Goal: Navigation & Orientation: Find specific page/section

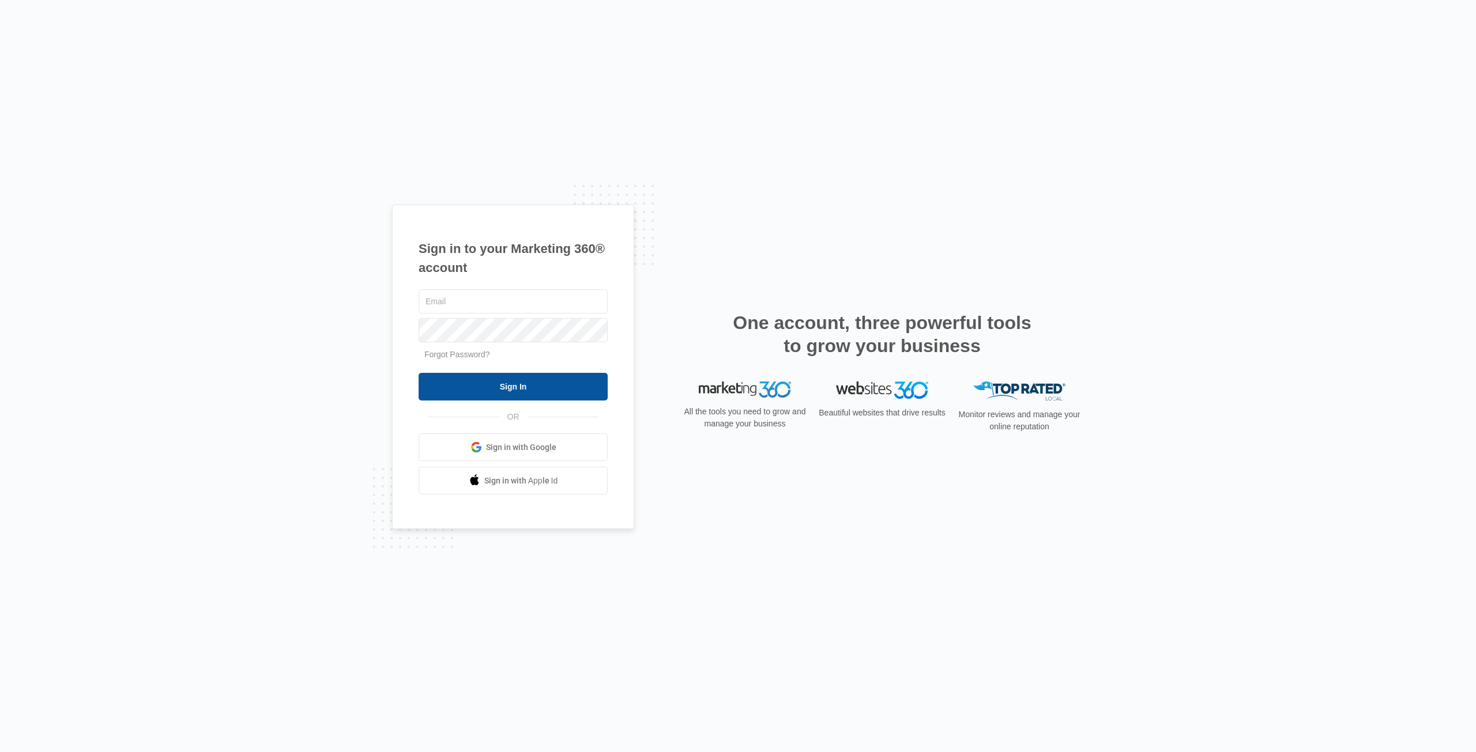
type input "[PERSON_NAME][EMAIL_ADDRESS][DOMAIN_NAME]"
click at [533, 395] on input "Sign In" at bounding box center [512, 387] width 189 height 28
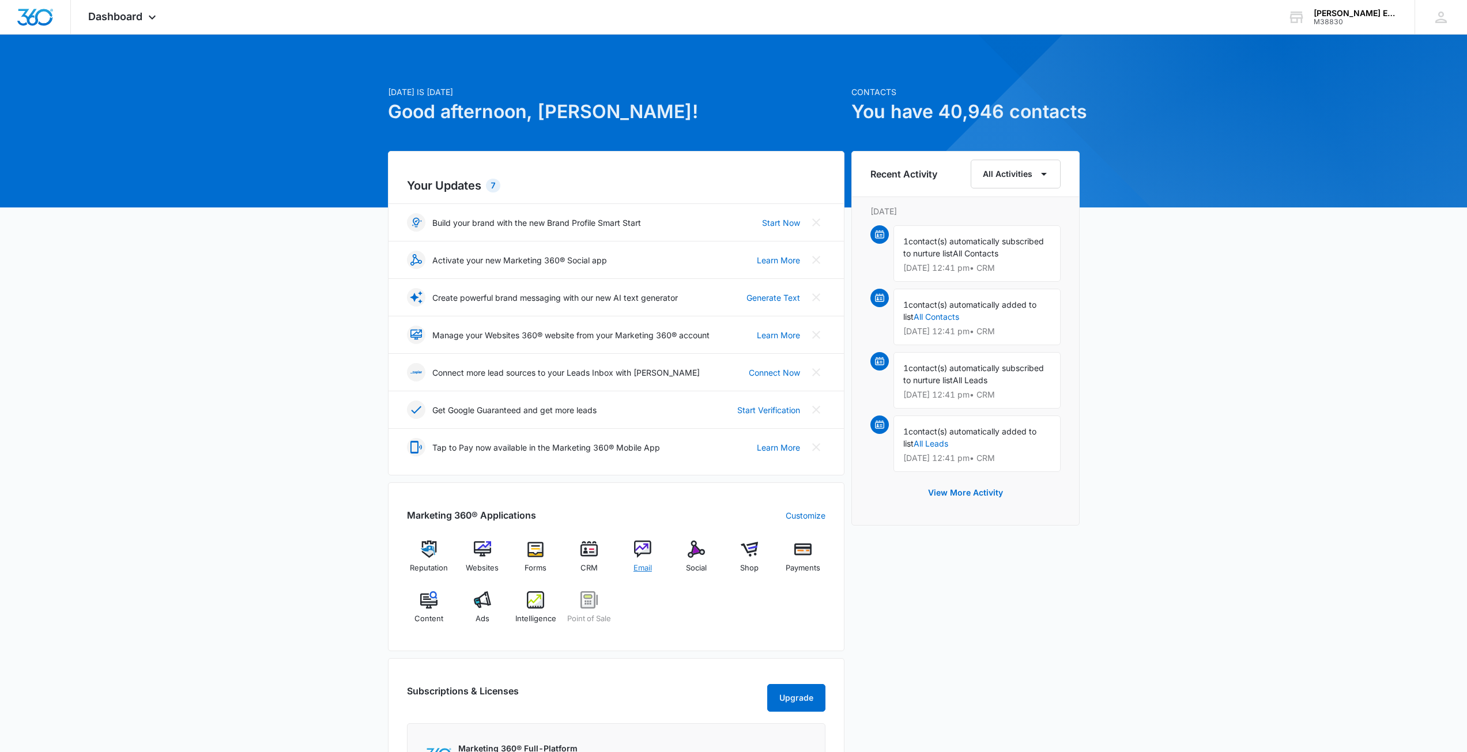
click at [651, 553] on img at bounding box center [642, 549] width 17 height 17
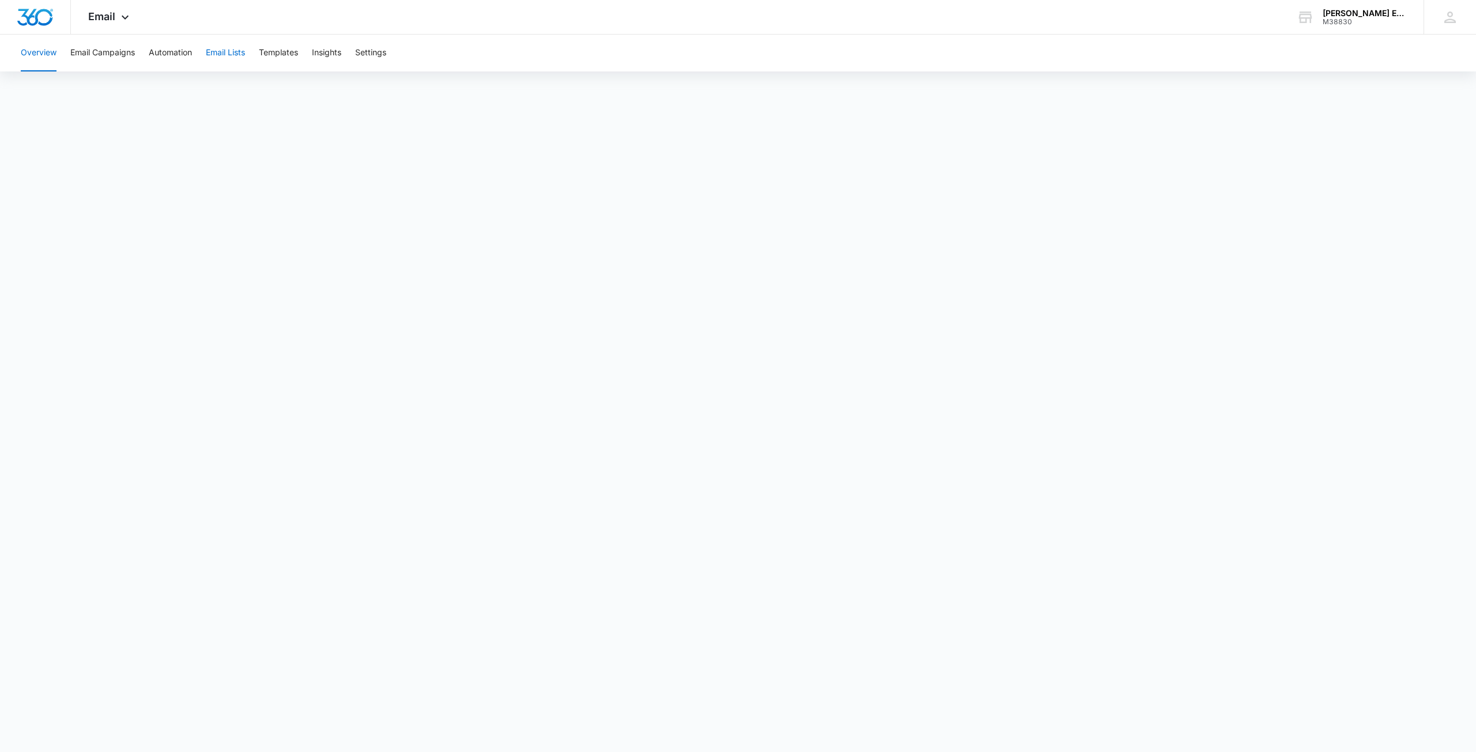
click at [220, 54] on button "Email Lists" at bounding box center [225, 53] width 39 height 37
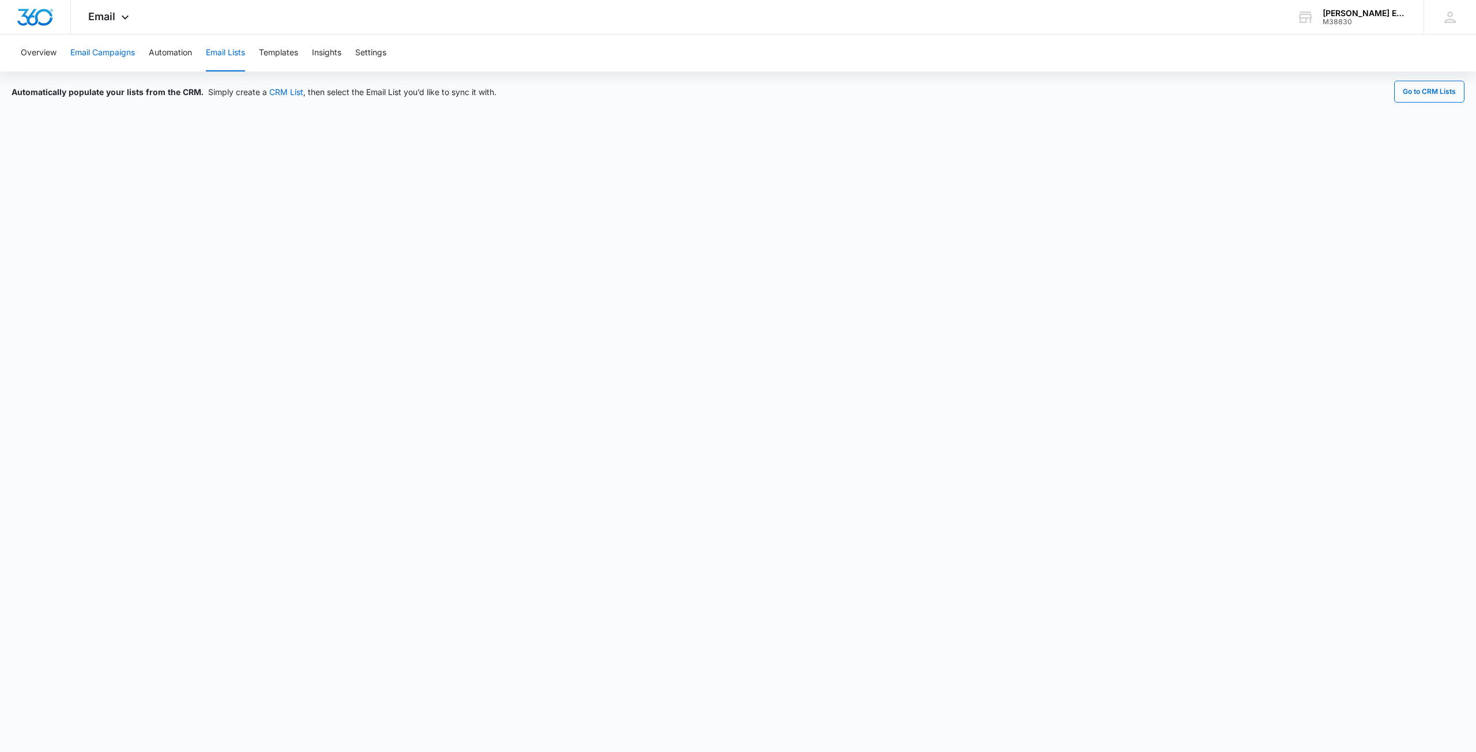
click at [112, 55] on button "Email Campaigns" at bounding box center [102, 53] width 65 height 37
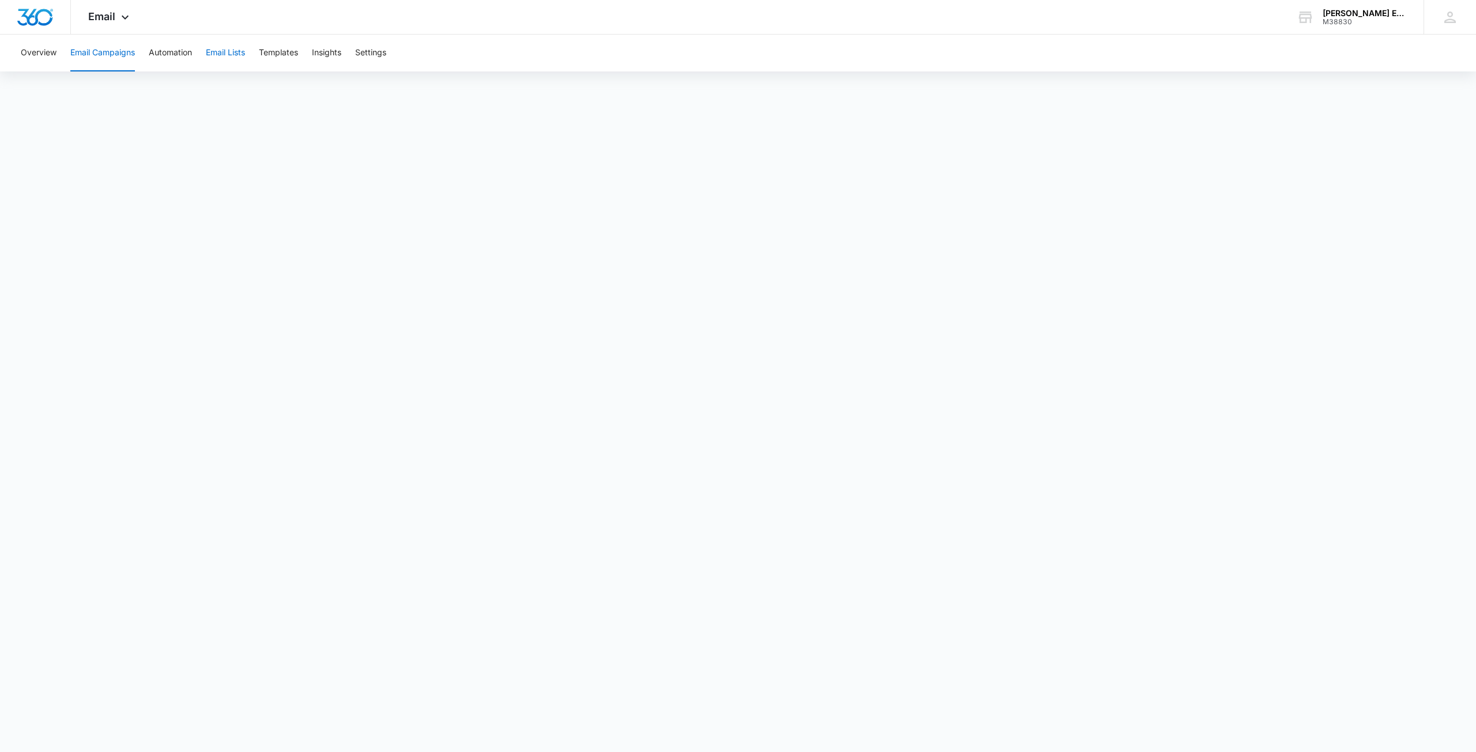
click at [229, 51] on button "Email Lists" at bounding box center [225, 53] width 39 height 37
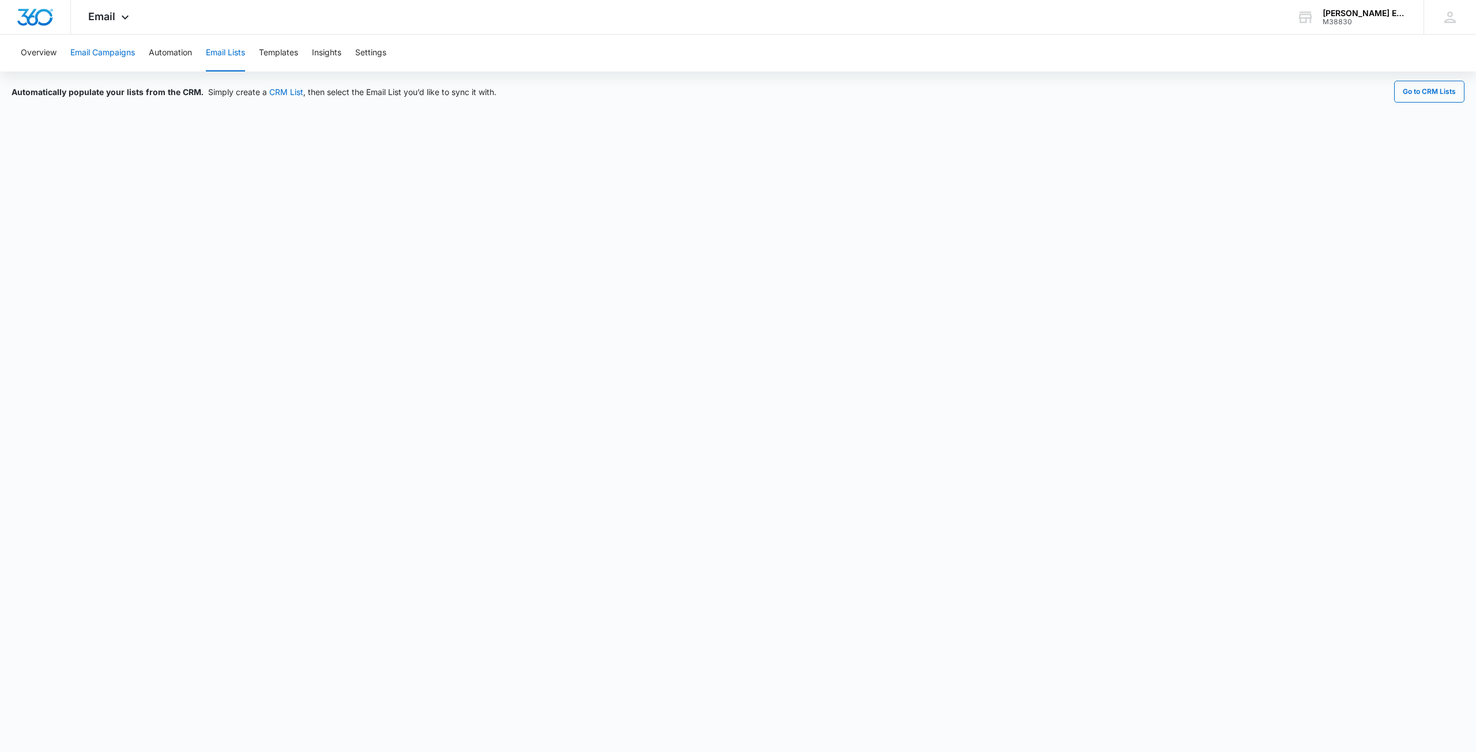
click at [99, 53] on button "Email Campaigns" at bounding box center [102, 53] width 65 height 37
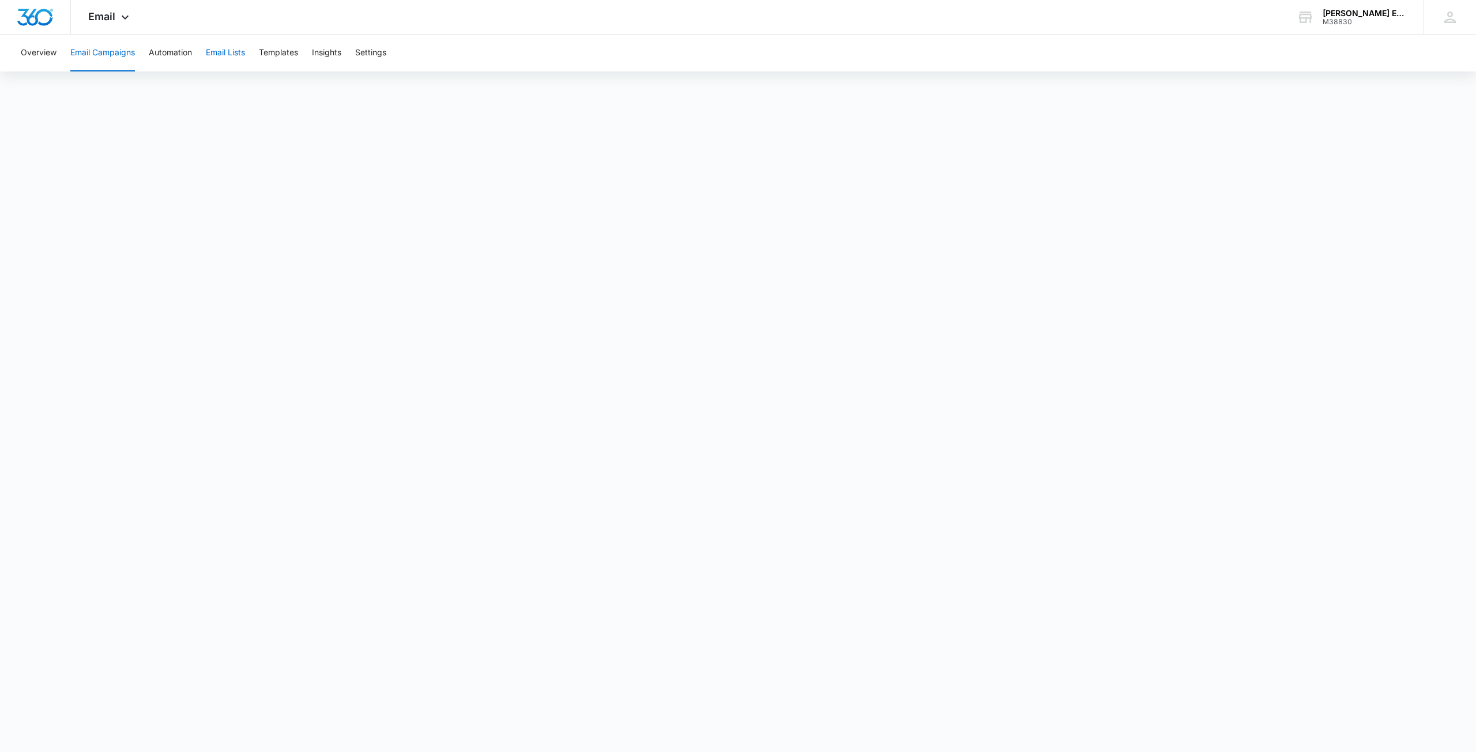
click at [229, 53] on button "Email Lists" at bounding box center [225, 53] width 39 height 37
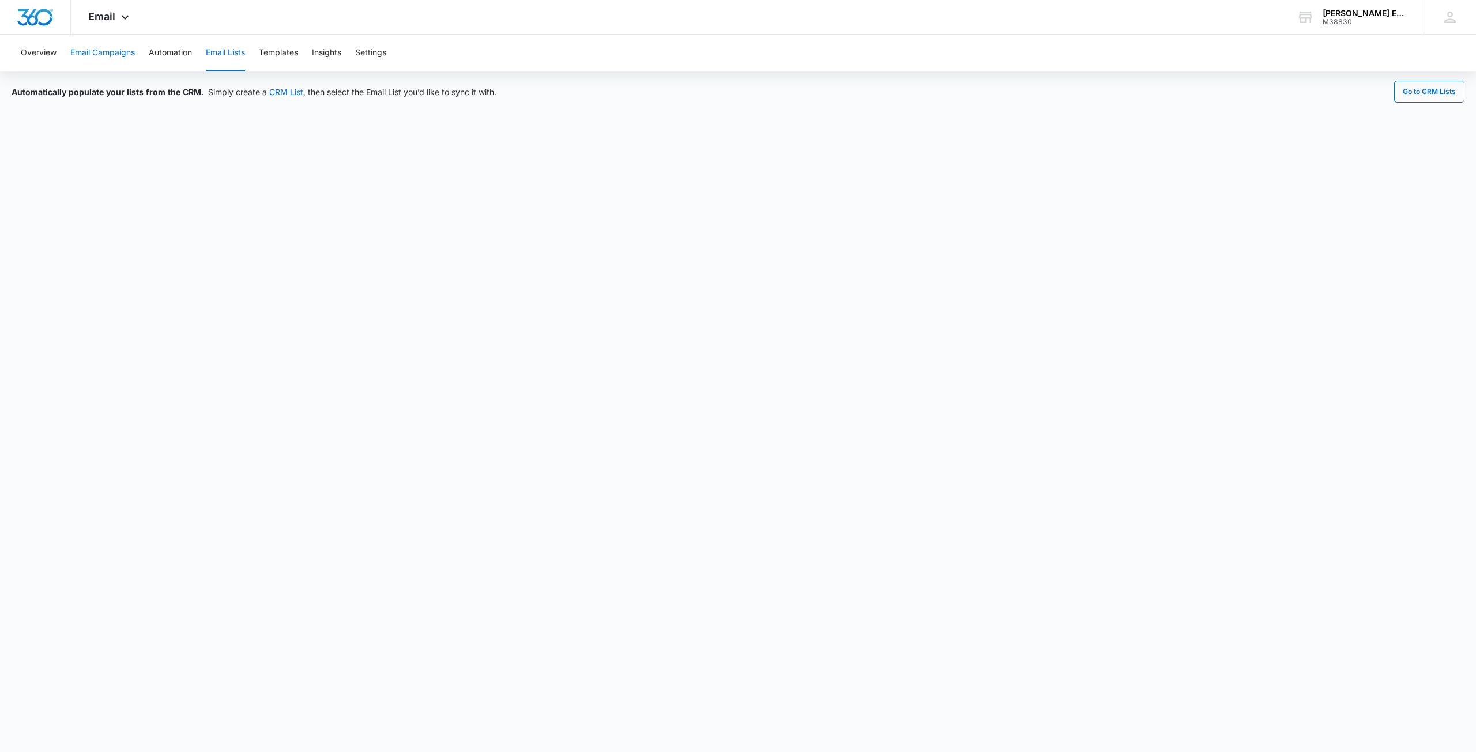
click at [99, 57] on button "Email Campaigns" at bounding box center [102, 53] width 65 height 37
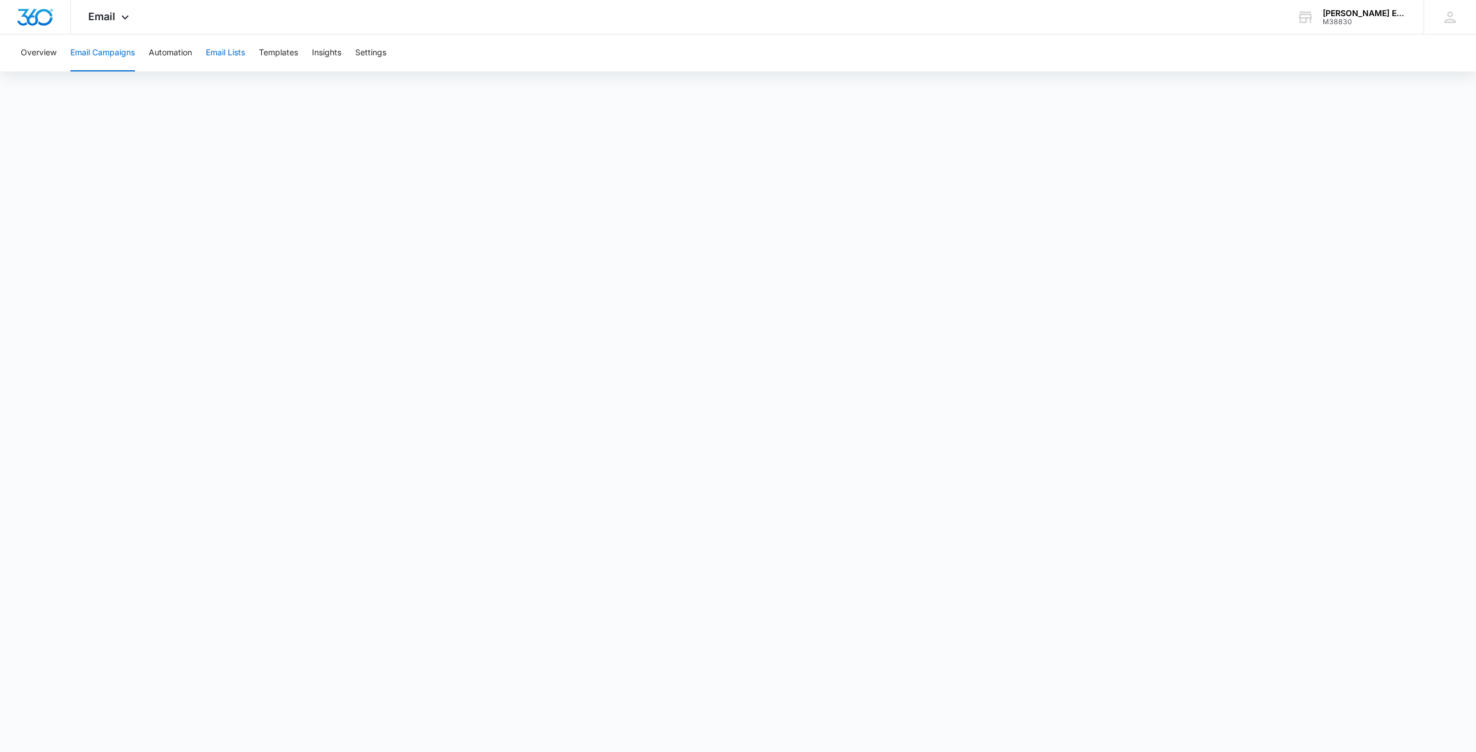
click at [240, 55] on button "Email Lists" at bounding box center [225, 53] width 39 height 37
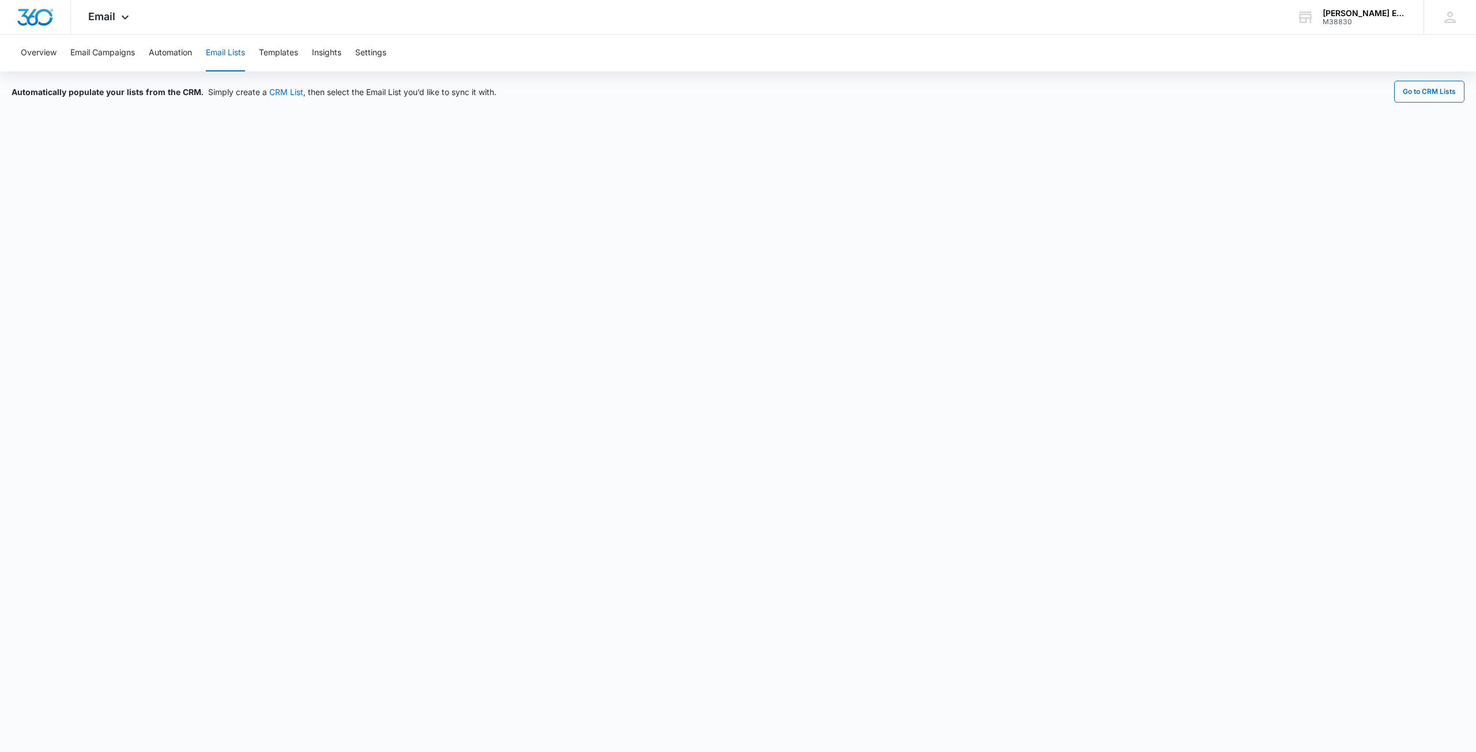
click at [229, 52] on button "Email Lists" at bounding box center [225, 53] width 39 height 37
click at [48, 50] on button "Overview" at bounding box center [39, 53] width 36 height 37
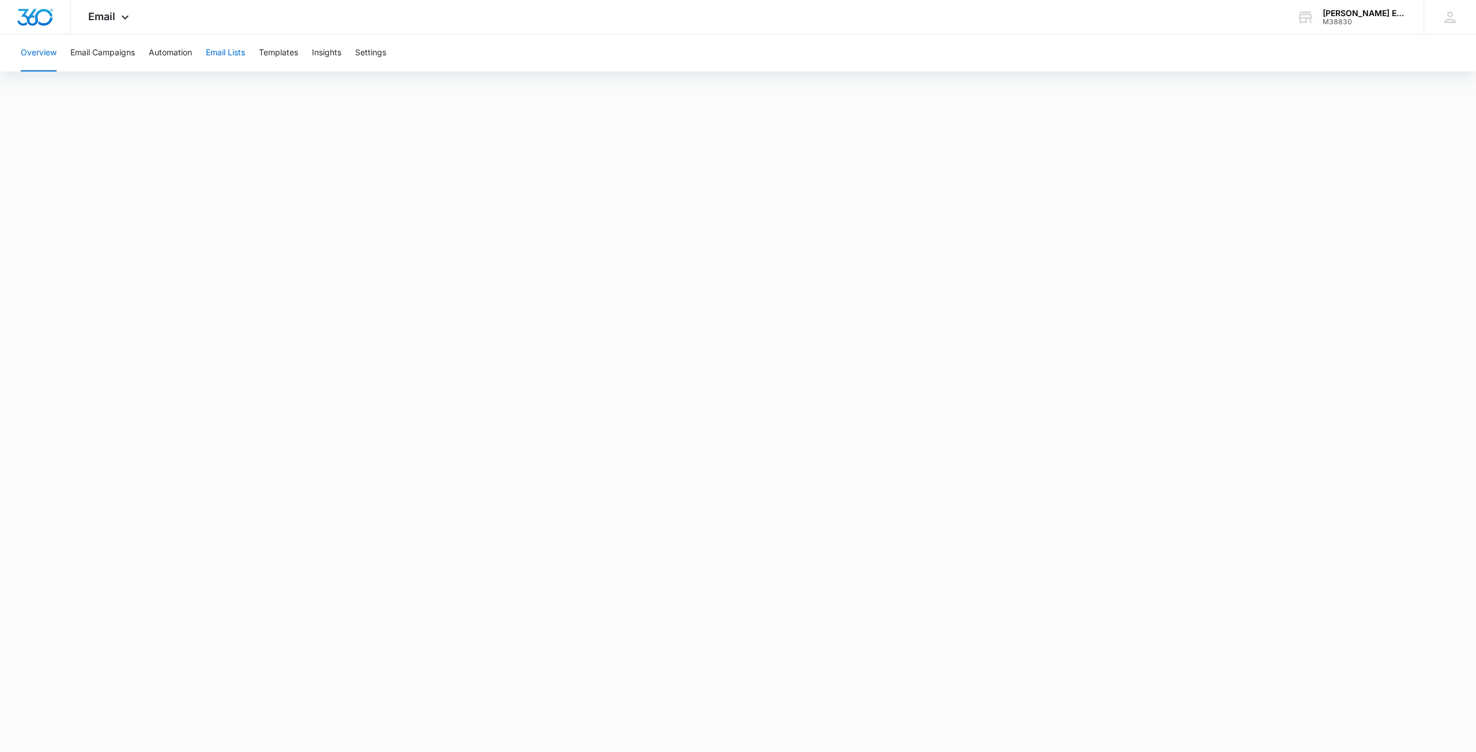
click at [216, 54] on button "Email Lists" at bounding box center [225, 53] width 39 height 37
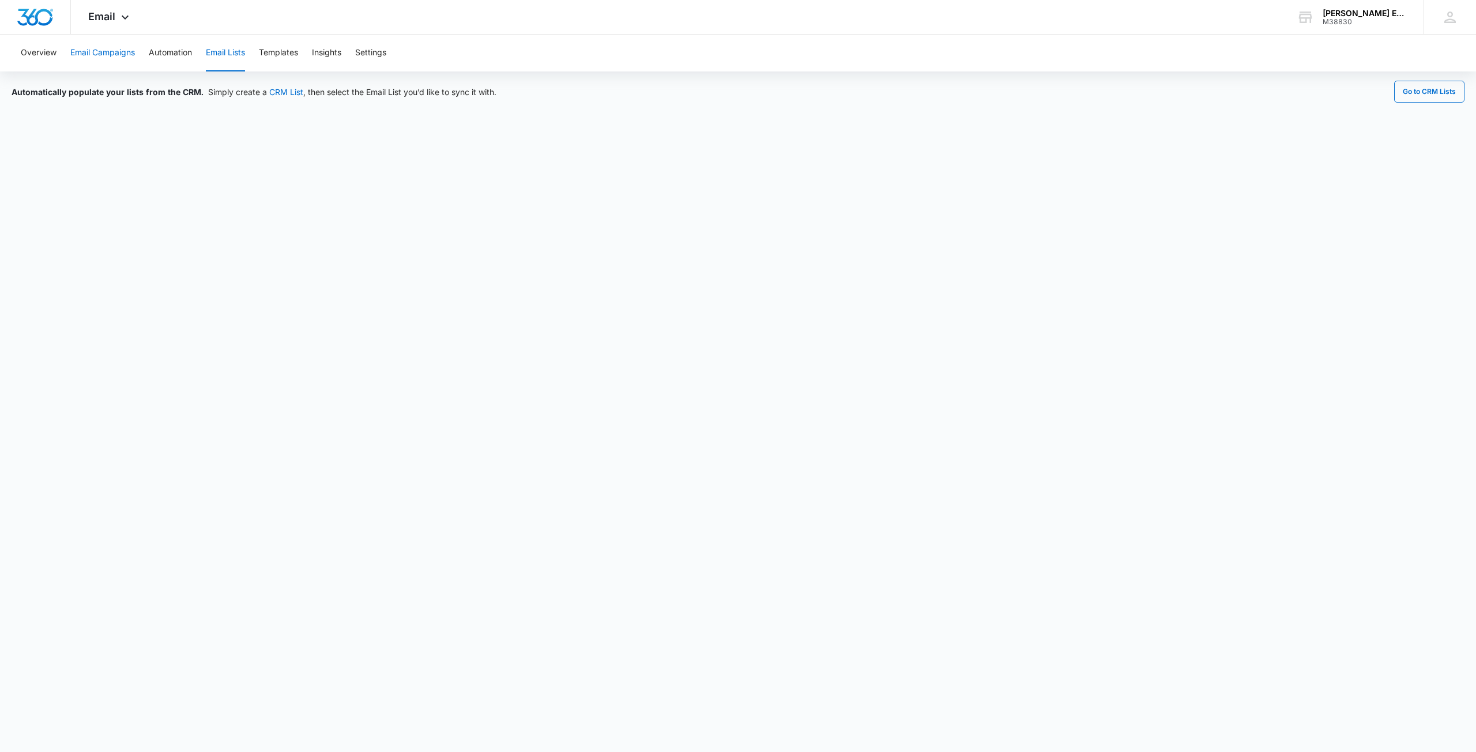
click at [112, 55] on button "Email Campaigns" at bounding box center [102, 53] width 65 height 37
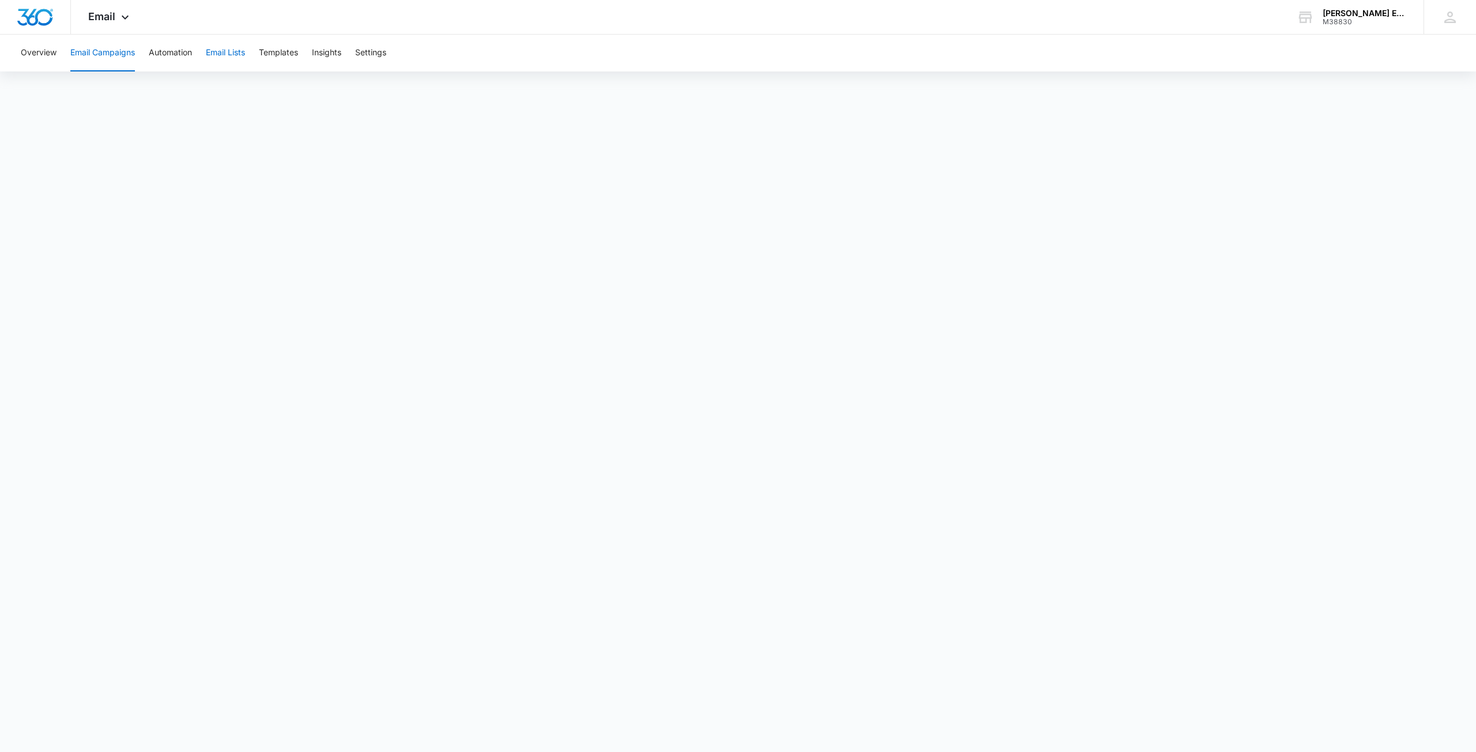
click at [228, 52] on button "Email Lists" at bounding box center [225, 53] width 39 height 37
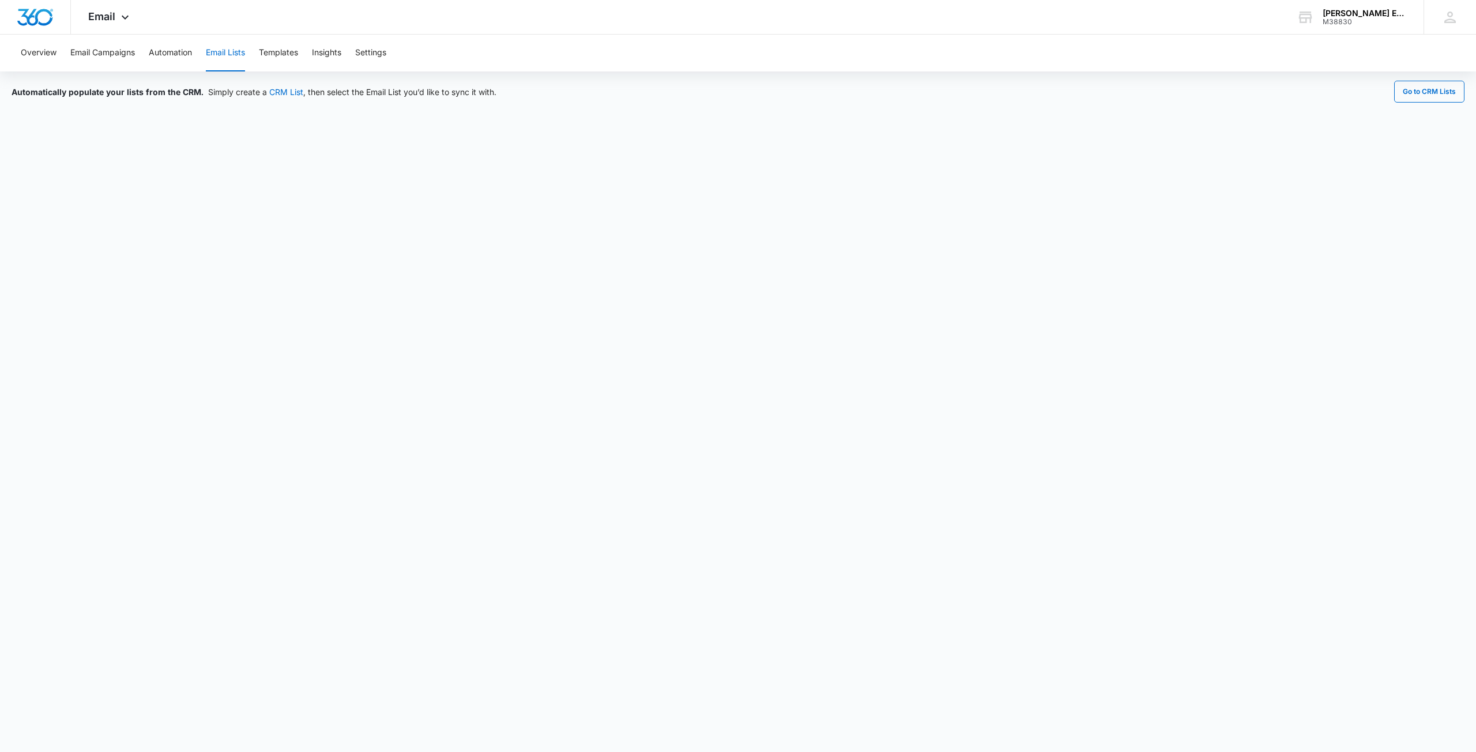
click at [239, 54] on button "Email Lists" at bounding box center [225, 53] width 39 height 37
click at [203, 54] on div "Overview Email Campaigns Automation Email Lists Templates Insights Settings" at bounding box center [738, 53] width 1448 height 37
click at [183, 54] on button "Automation" at bounding box center [170, 53] width 43 height 37
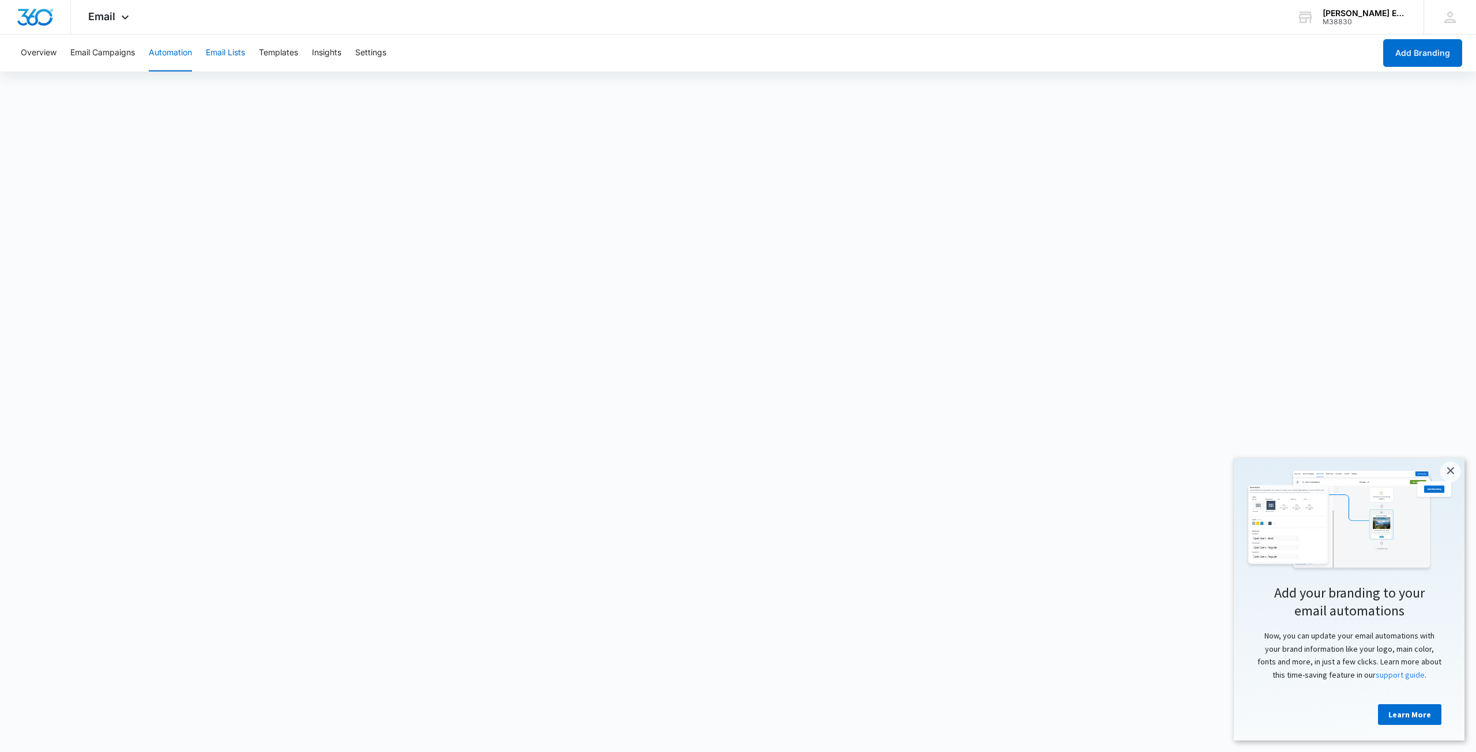
click at [228, 43] on button "Email Lists" at bounding box center [225, 53] width 39 height 37
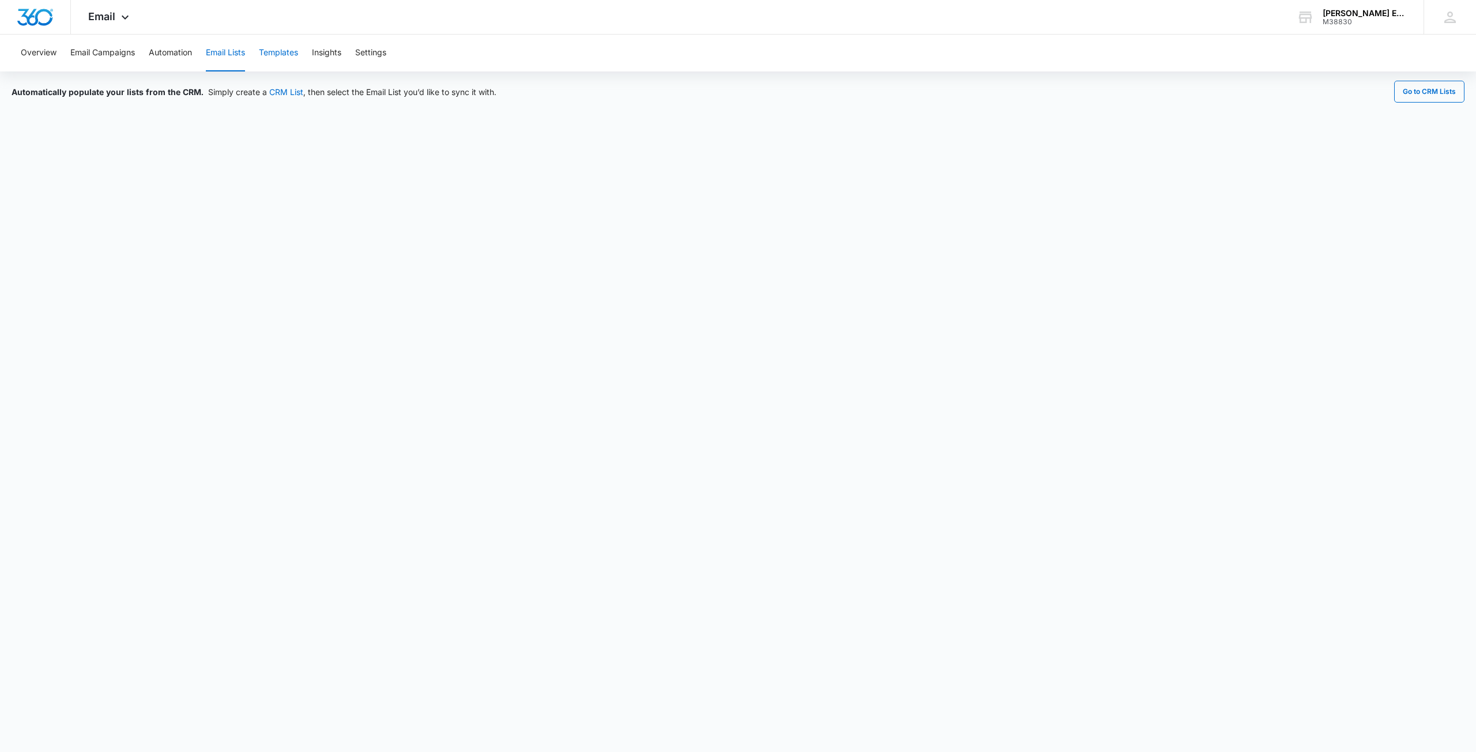
click at [298, 53] on button "Templates" at bounding box center [278, 53] width 39 height 37
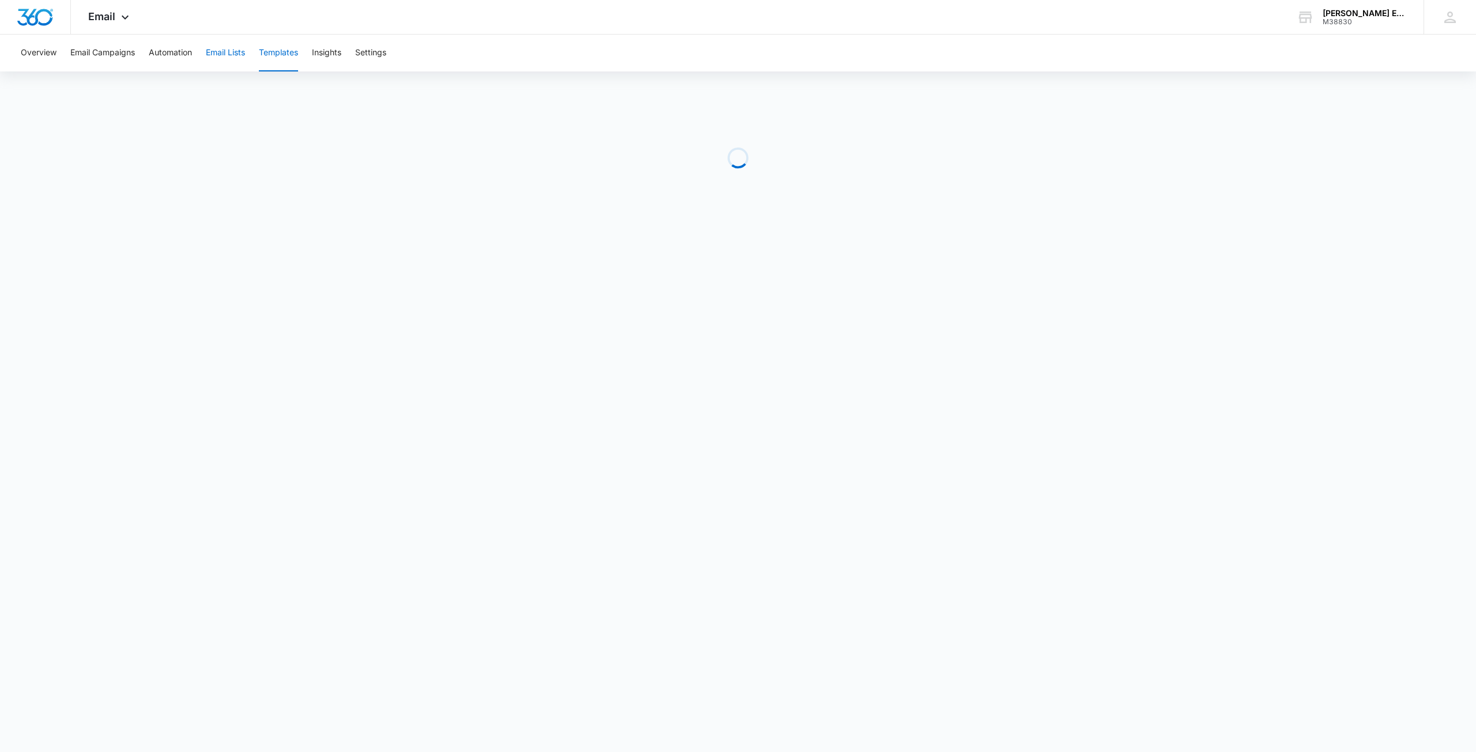
click at [239, 54] on button "Email Lists" at bounding box center [225, 53] width 39 height 37
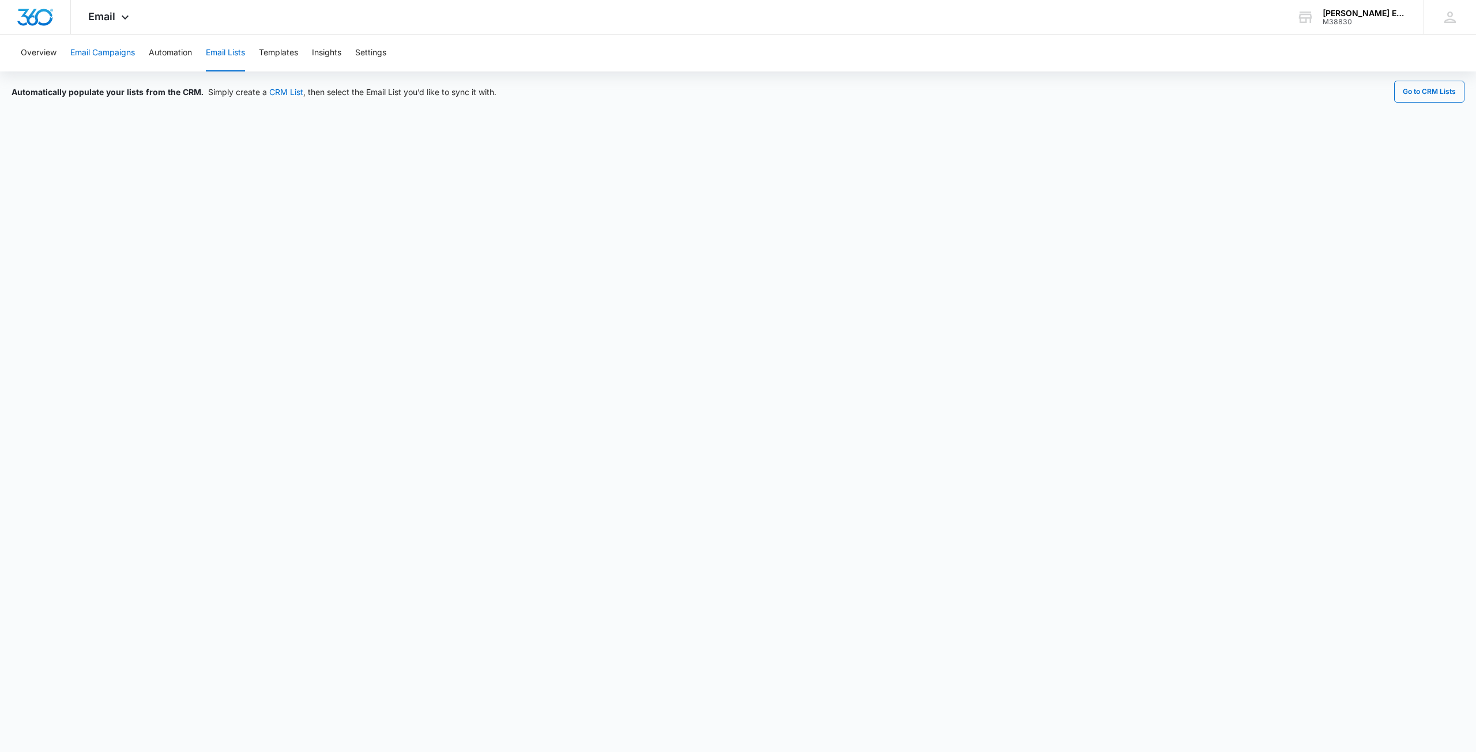
click at [112, 54] on button "Email Campaigns" at bounding box center [102, 53] width 65 height 37
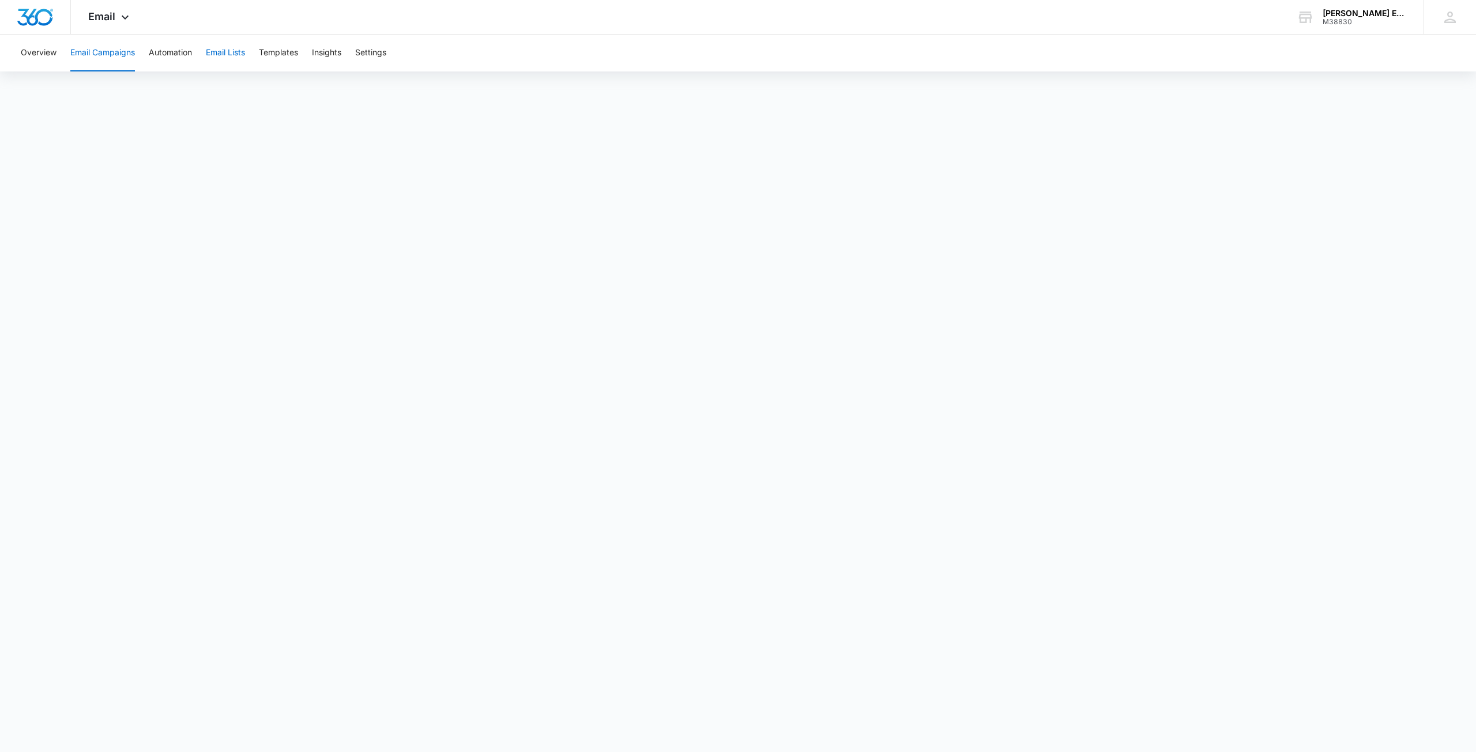
click at [218, 55] on button "Email Lists" at bounding box center [225, 53] width 39 height 37
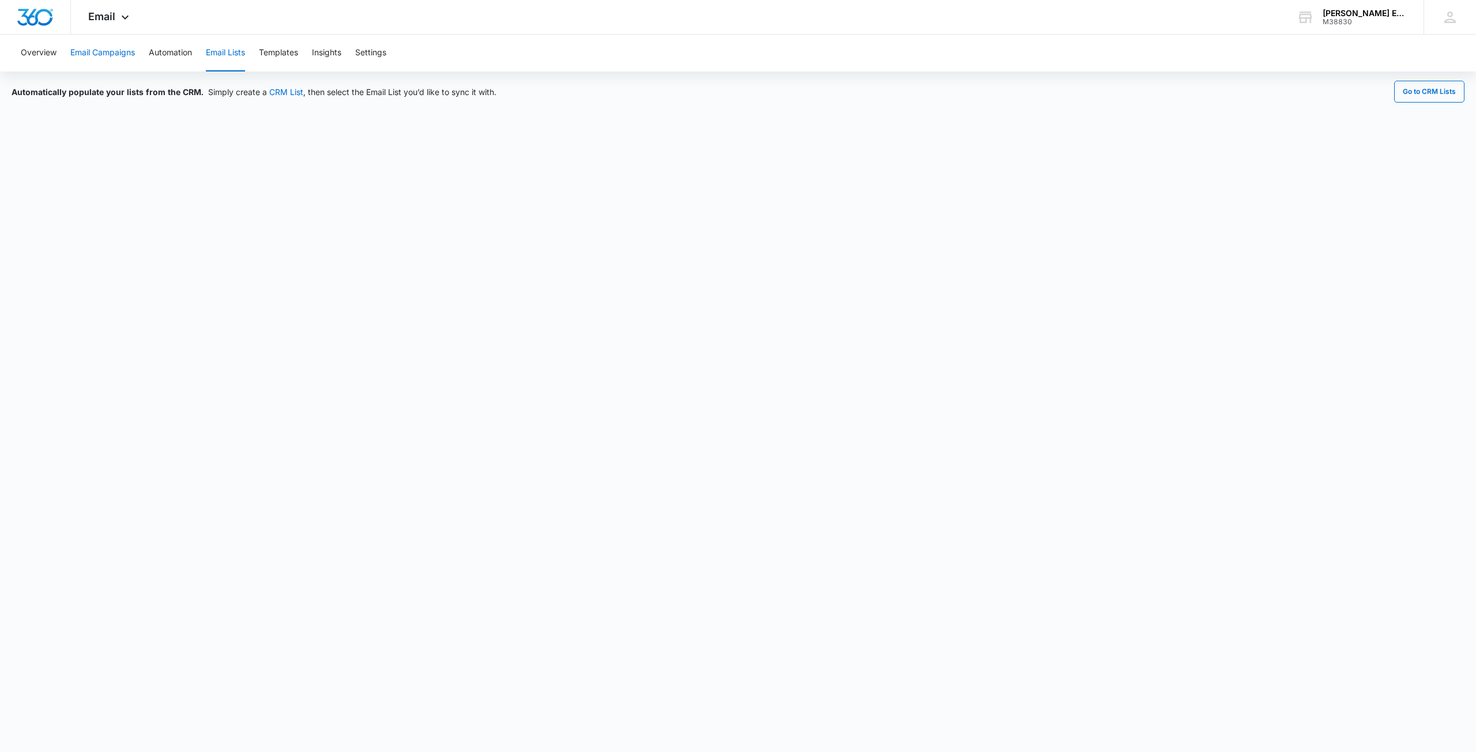
click at [99, 52] on button "Email Campaigns" at bounding box center [102, 53] width 65 height 37
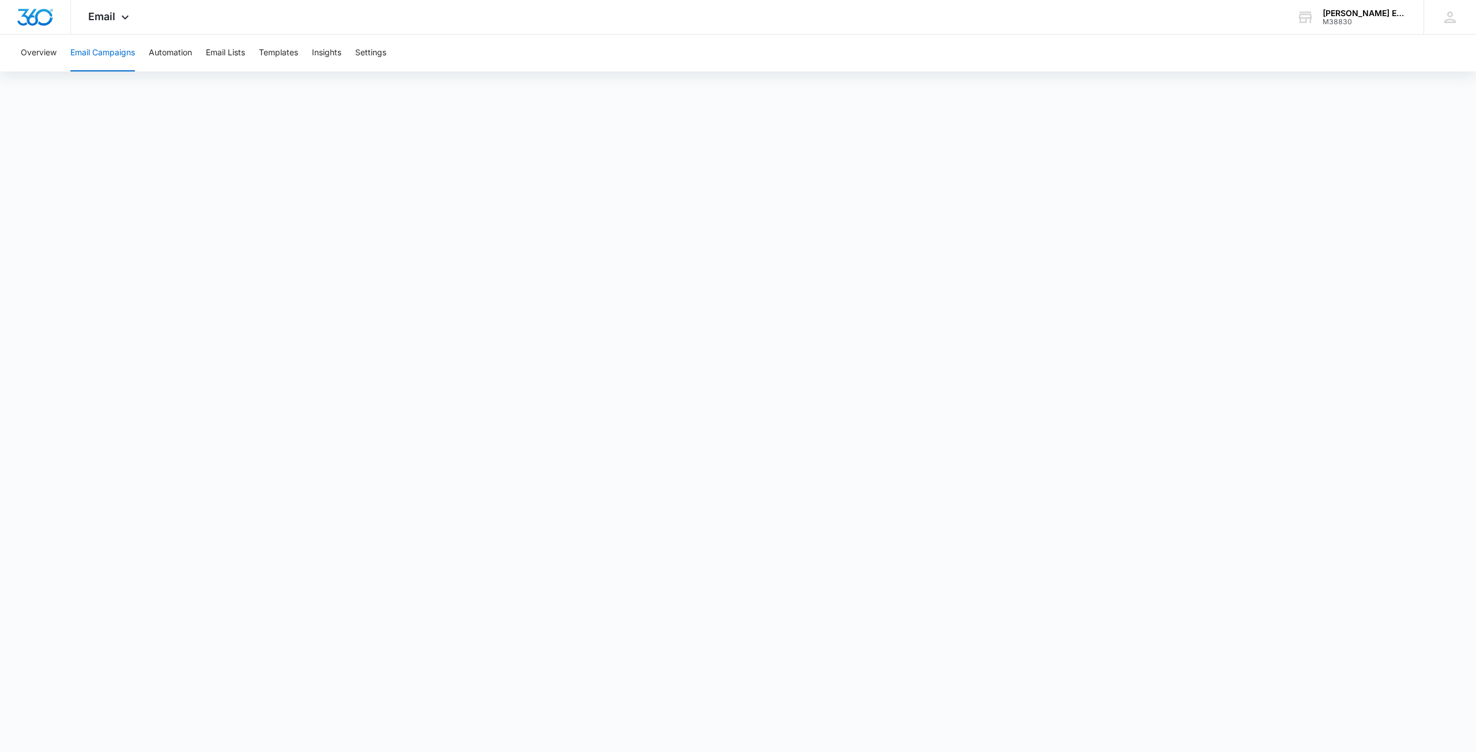
click at [107, 59] on button "Email Campaigns" at bounding box center [102, 53] width 65 height 37
click at [26, 50] on button "Overview" at bounding box center [39, 53] width 36 height 37
click at [101, 56] on button "Email Campaigns" at bounding box center [102, 53] width 65 height 37
click at [50, 55] on button "Overview" at bounding box center [39, 53] width 36 height 37
